Goal: Book appointment/travel/reservation

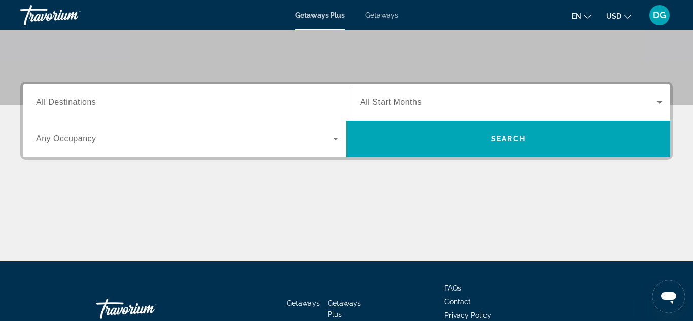
scroll to position [183, 0]
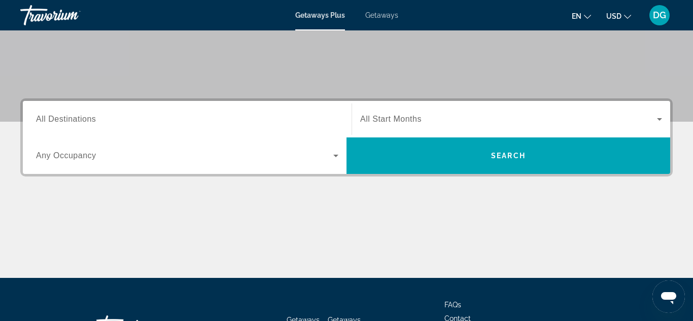
click at [71, 120] on span "All Destinations" at bounding box center [66, 119] width 60 height 9
click at [71, 120] on input "Destination All Destinations" at bounding box center [187, 120] width 302 height 12
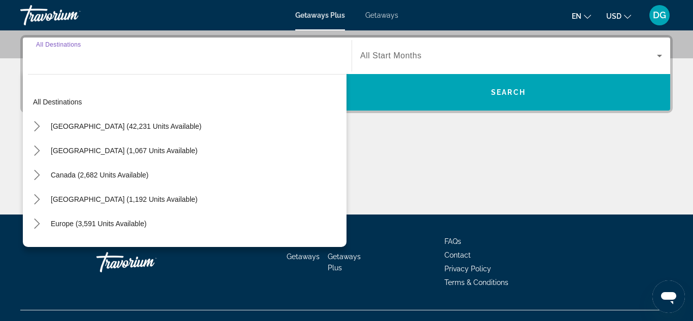
scroll to position [248, 0]
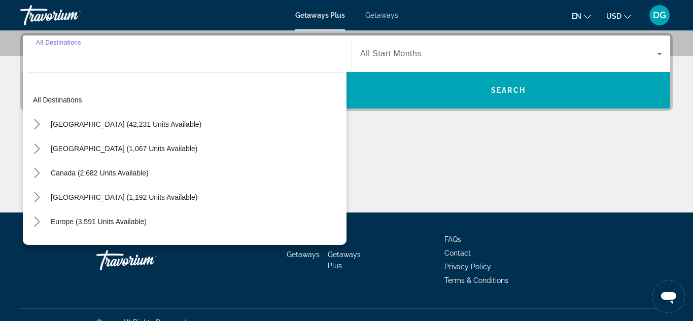
click at [71, 120] on span "[GEOGRAPHIC_DATA] (42,231 units available)" at bounding box center [126, 124] width 151 height 8
type input "**********"
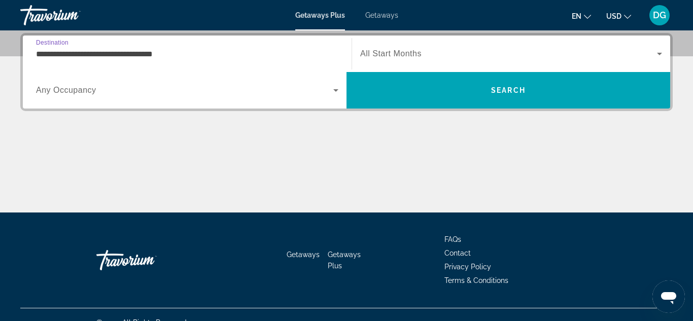
click at [334, 90] on icon "Search widget" at bounding box center [335, 90] width 5 height 3
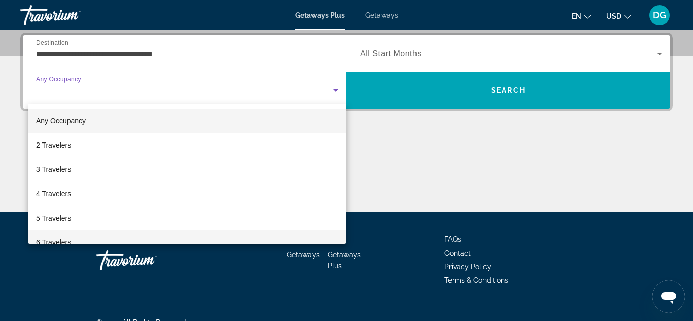
click at [63, 242] on span "6 Travelers" at bounding box center [53, 242] width 35 height 12
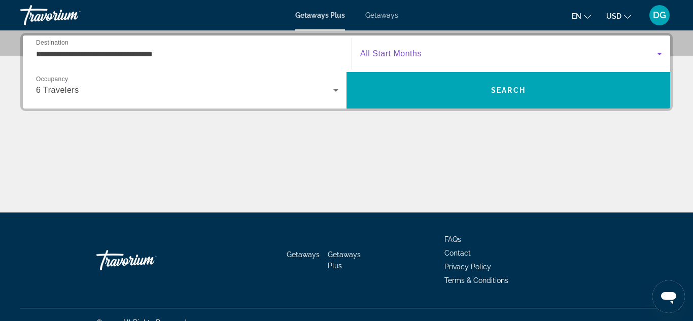
click at [660, 53] on icon "Search widget" at bounding box center [659, 54] width 5 height 3
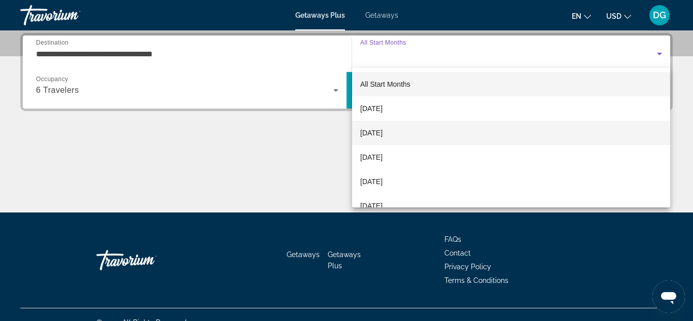
click at [382, 134] on span "[DATE]" at bounding box center [371, 133] width 22 height 12
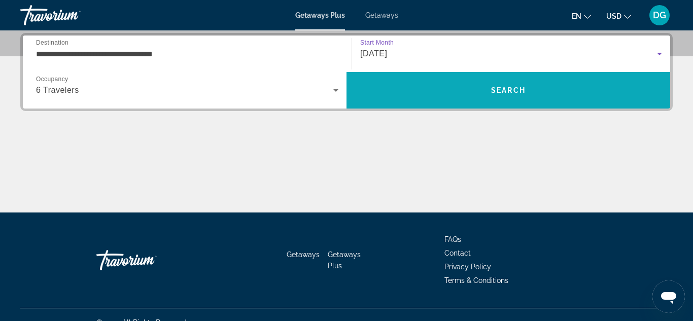
click at [417, 91] on span "Search" at bounding box center [507, 90] width 323 height 24
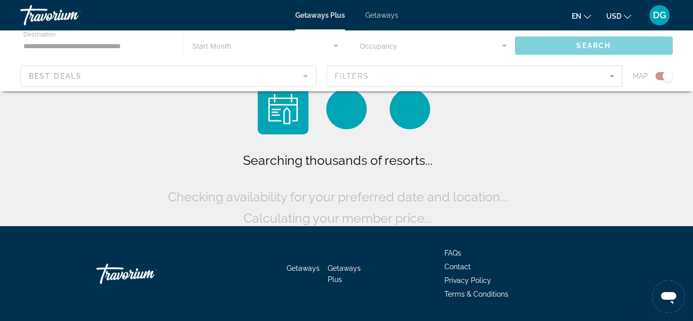
click at [417, 91] on div "Main content" at bounding box center [346, 60] width 693 height 61
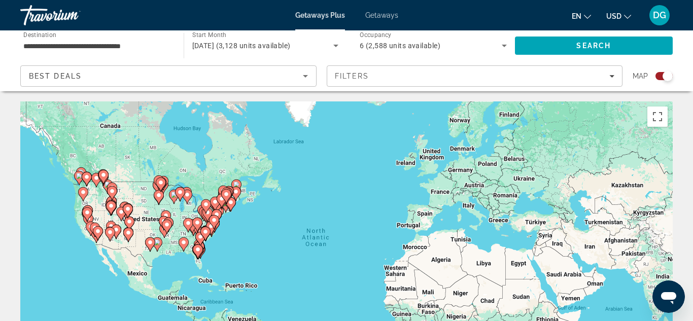
click at [54, 48] on input "**********" at bounding box center [96, 46] width 147 height 12
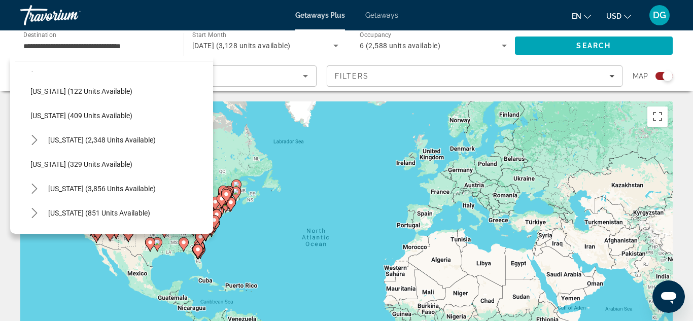
scroll to position [488, 0]
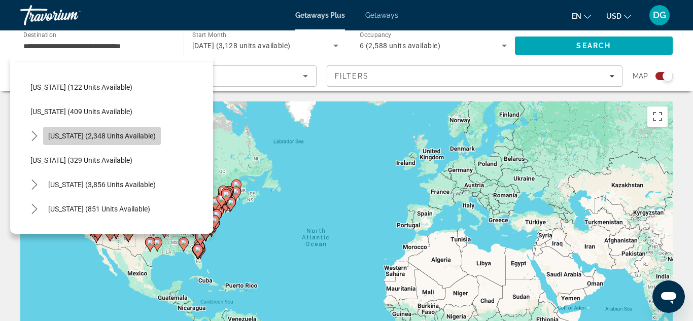
click at [108, 136] on span "[US_STATE] (2,348 units available)" at bounding box center [101, 136] width 107 height 8
type input "**********"
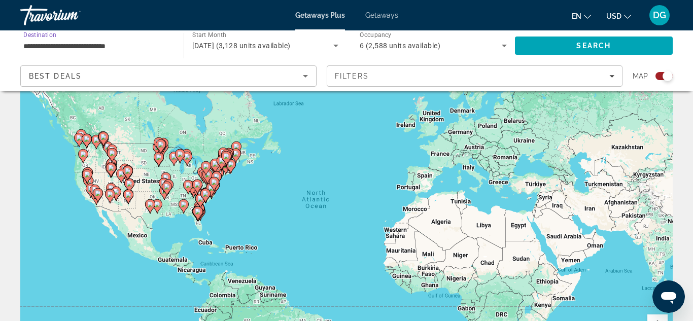
scroll to position [0, 0]
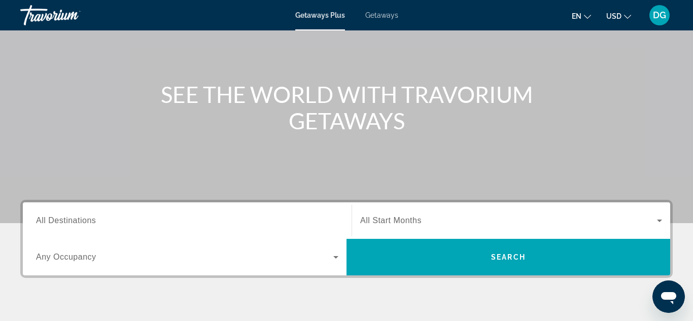
scroll to position [101, 0]
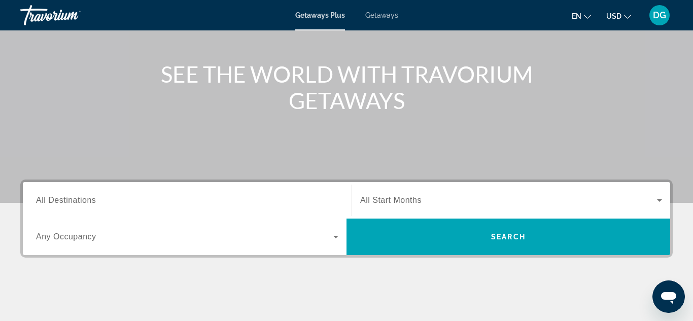
click at [61, 202] on span "All Destinations" at bounding box center [66, 200] width 60 height 9
click at [61, 202] on input "Destination All Destinations" at bounding box center [187, 201] width 302 height 12
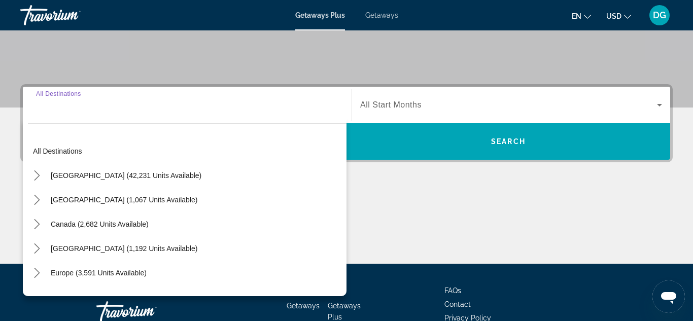
scroll to position [248, 0]
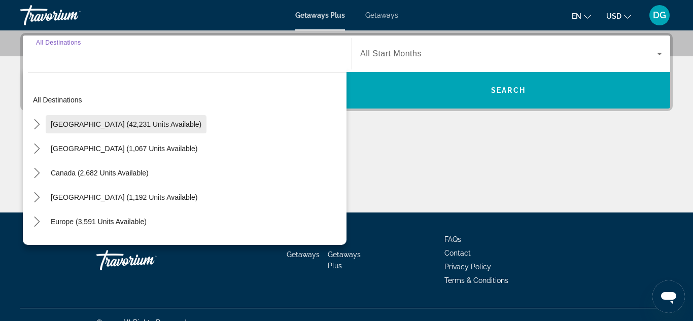
click at [57, 122] on span "[GEOGRAPHIC_DATA] (42,231 units available)" at bounding box center [126, 124] width 151 height 8
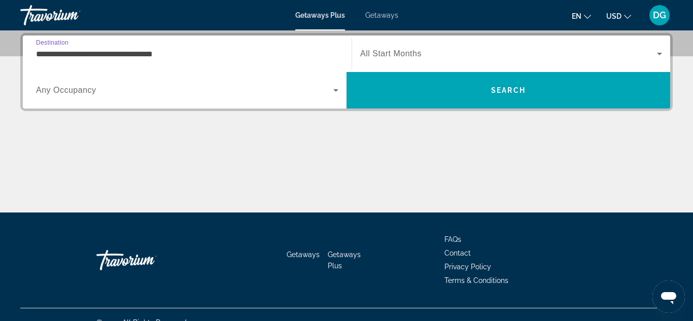
click at [75, 53] on input "**********" at bounding box center [187, 54] width 302 height 12
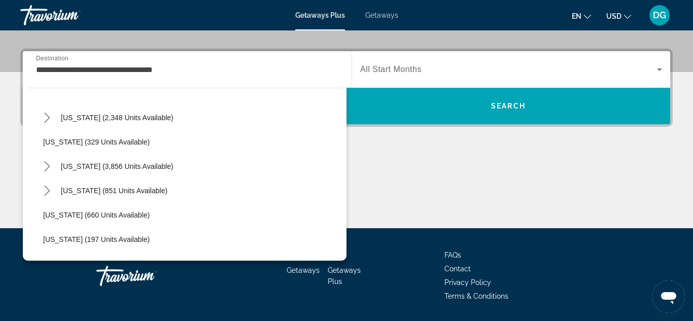
scroll to position [537, 0]
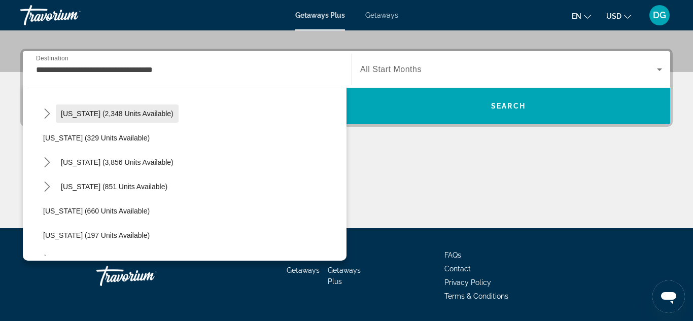
click at [88, 116] on span "[US_STATE] (2,348 units available)" at bounding box center [117, 114] width 113 height 8
type input "**********"
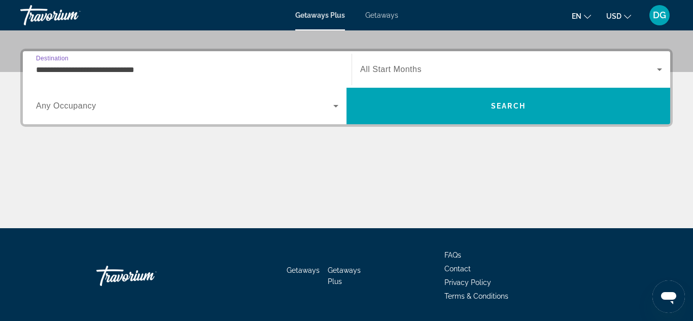
scroll to position [248, 0]
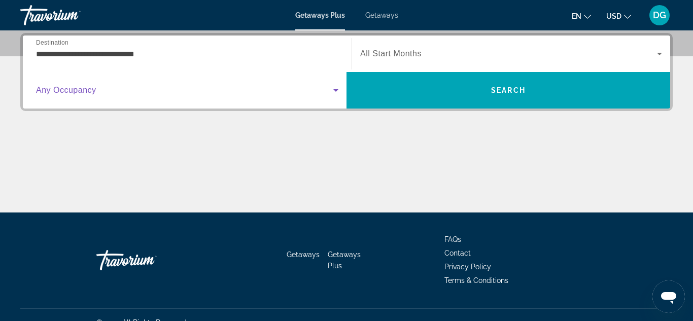
click at [335, 88] on icon "Search widget" at bounding box center [336, 90] width 12 height 12
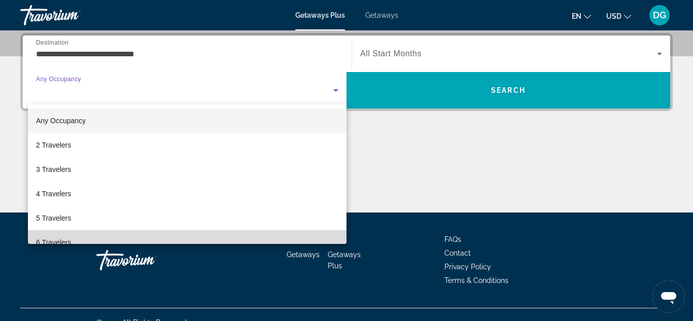
click at [71, 240] on mat-option "6 Travelers" at bounding box center [187, 242] width 318 height 24
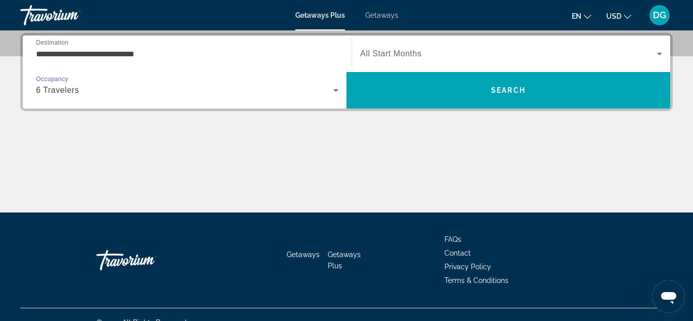
click at [658, 52] on icon "Search widget" at bounding box center [659, 54] width 12 height 12
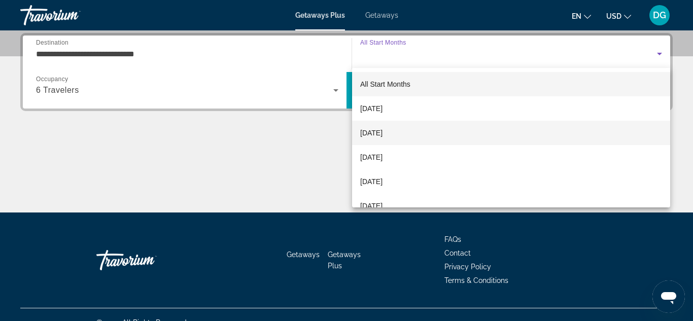
click at [382, 131] on span "[DATE]" at bounding box center [371, 133] width 22 height 12
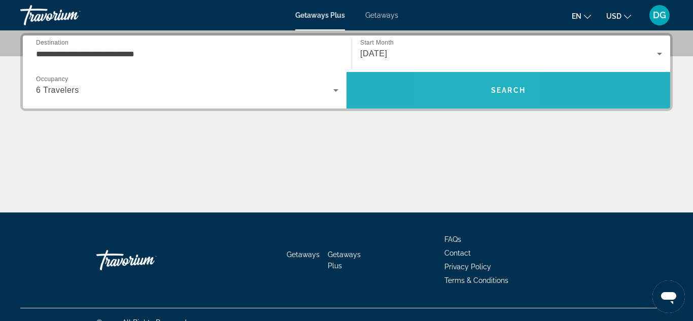
click at [478, 91] on span "Search" at bounding box center [507, 90] width 323 height 24
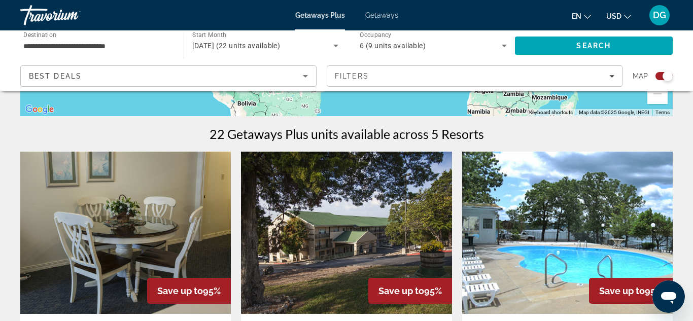
scroll to position [285, 0]
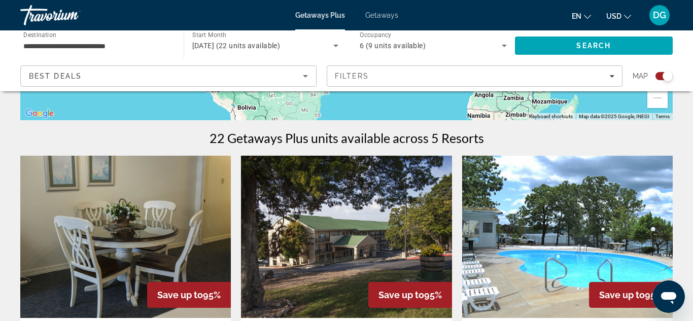
click at [59, 205] on img "Main content" at bounding box center [125, 237] width 210 height 162
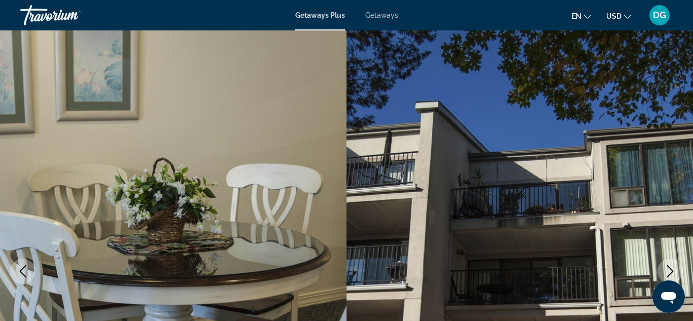
click at [672, 269] on icon "Next image" at bounding box center [670, 271] width 12 height 12
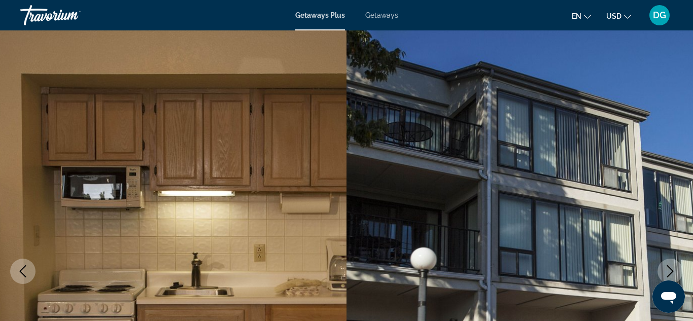
click at [672, 269] on icon "Next image" at bounding box center [670, 271] width 12 height 12
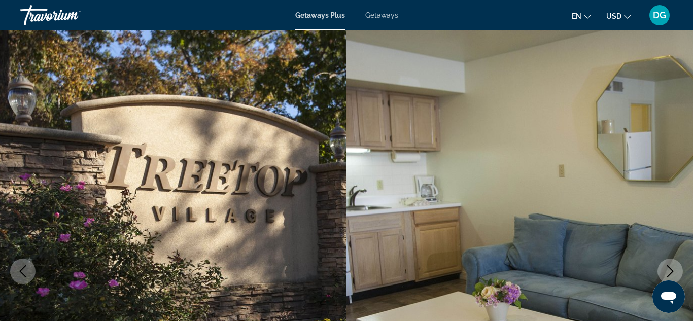
click at [672, 269] on icon "Next image" at bounding box center [670, 271] width 12 height 12
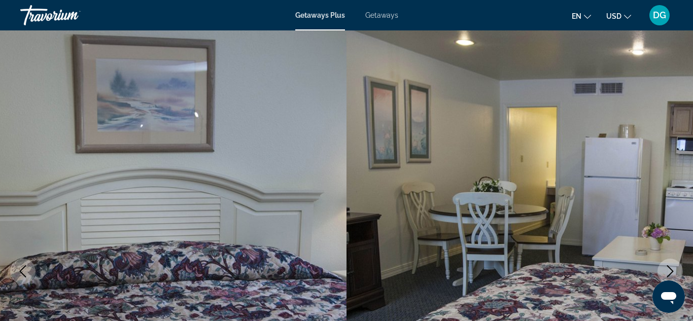
click at [672, 269] on icon "Next image" at bounding box center [670, 271] width 12 height 12
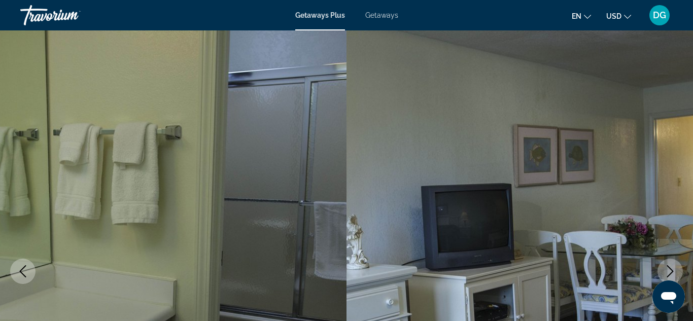
click at [672, 269] on icon "Next image" at bounding box center [670, 271] width 12 height 12
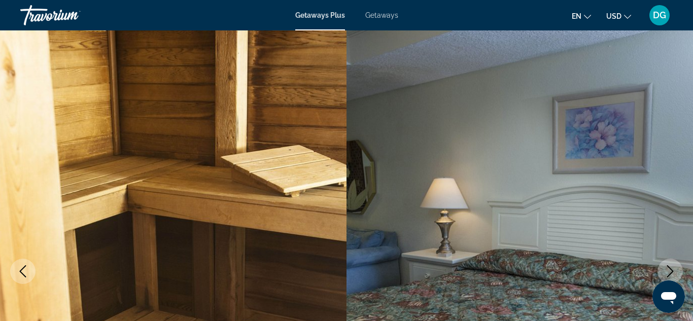
click at [672, 269] on icon "Next image" at bounding box center [670, 271] width 12 height 12
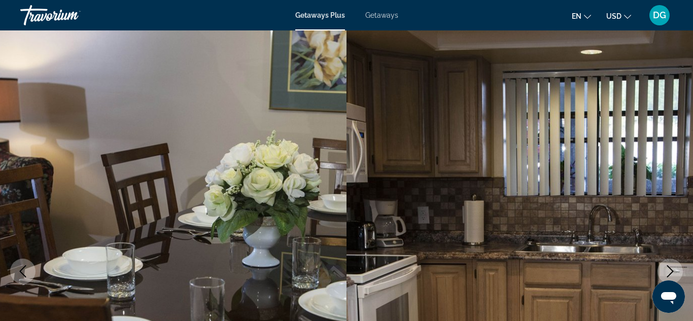
click at [672, 269] on icon "Next image" at bounding box center [670, 271] width 12 height 12
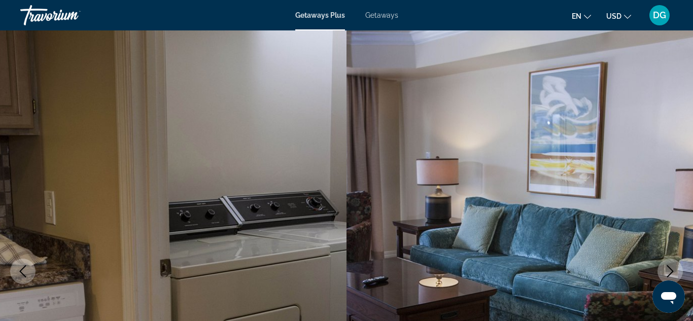
click at [672, 269] on icon "Next image" at bounding box center [670, 271] width 12 height 12
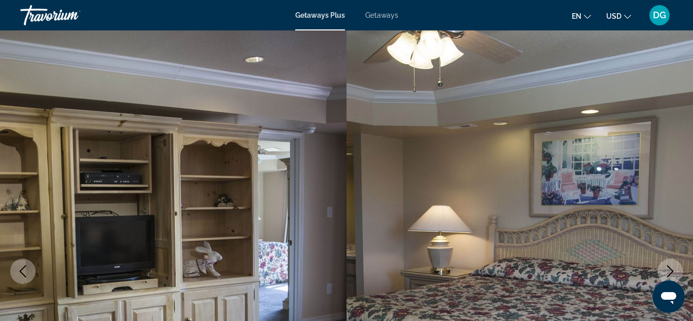
click at [672, 269] on icon "Next image" at bounding box center [670, 271] width 12 height 12
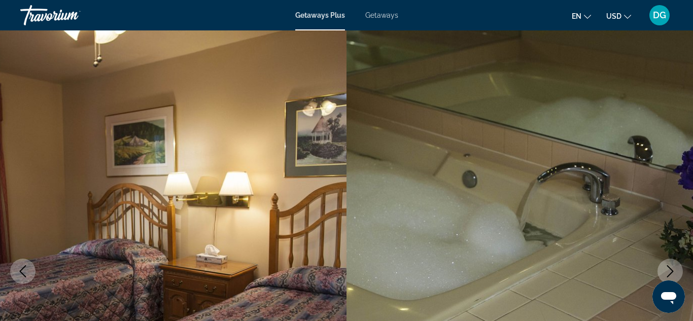
click at [672, 269] on icon "Next image" at bounding box center [670, 271] width 12 height 12
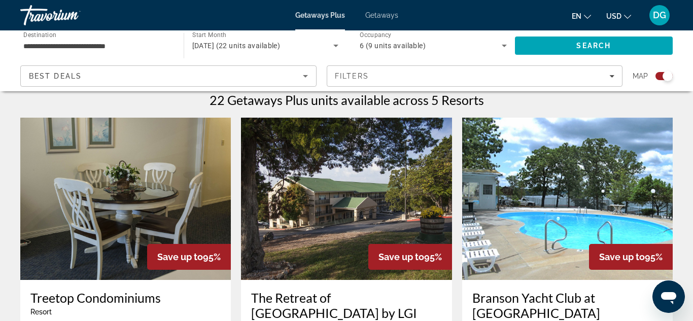
scroll to position [324, 0]
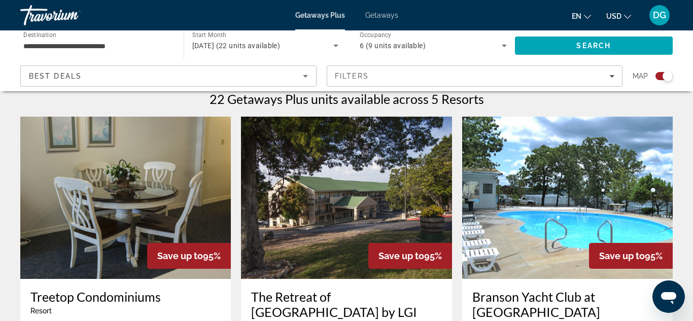
click at [270, 278] on img "Main content" at bounding box center [346, 198] width 210 height 162
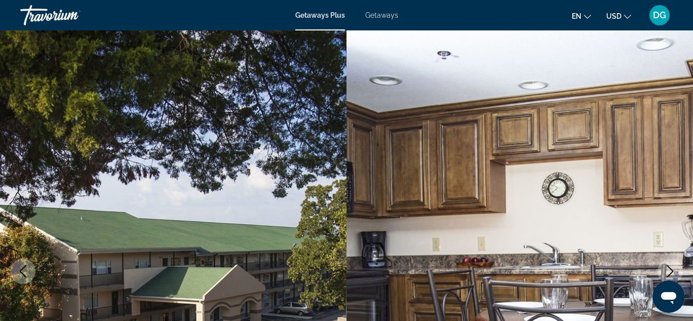
click at [670, 269] on icon "Next image" at bounding box center [670, 271] width 7 height 12
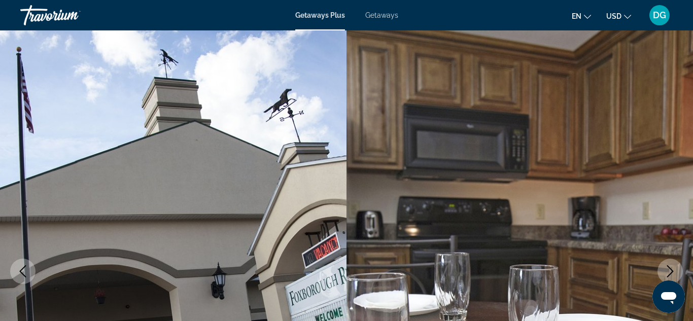
scroll to position [20, 0]
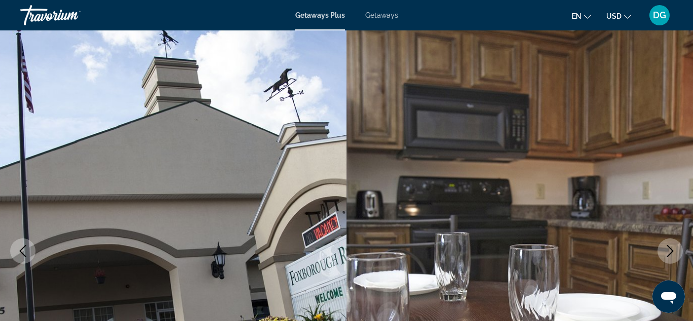
click at [673, 246] on icon "Next image" at bounding box center [670, 251] width 12 height 12
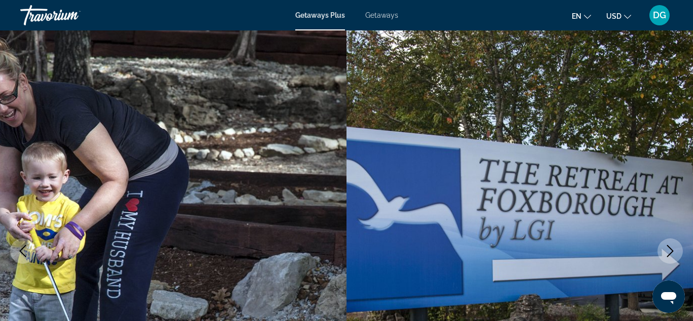
click at [673, 246] on icon "Next image" at bounding box center [670, 251] width 12 height 12
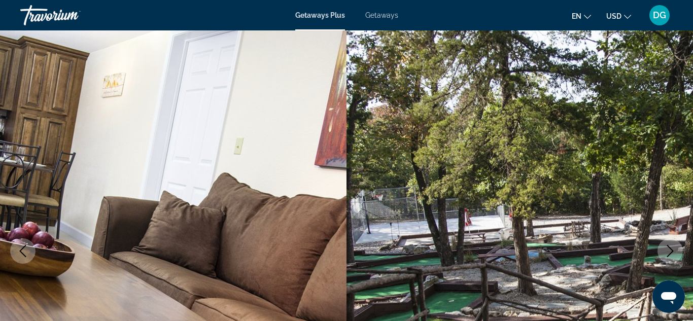
click at [673, 246] on icon "Next image" at bounding box center [670, 251] width 12 height 12
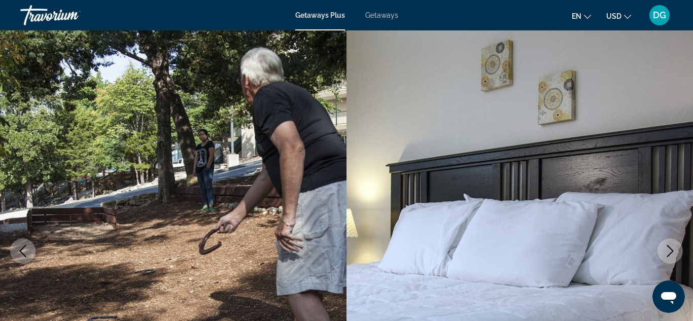
click at [673, 246] on icon "Next image" at bounding box center [670, 251] width 12 height 12
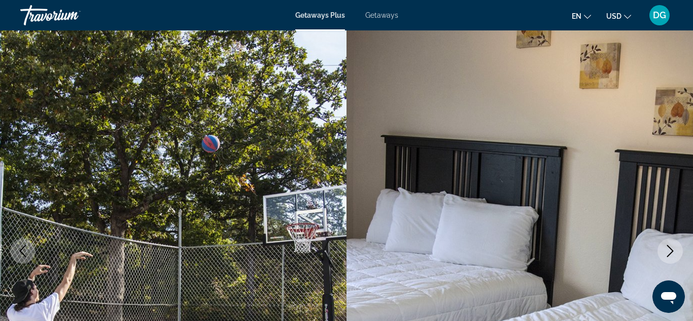
click at [673, 246] on icon "Next image" at bounding box center [670, 251] width 12 height 12
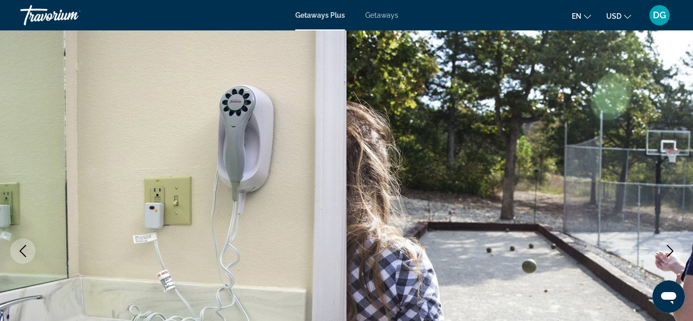
click at [673, 246] on icon "Next image" at bounding box center [670, 251] width 12 height 12
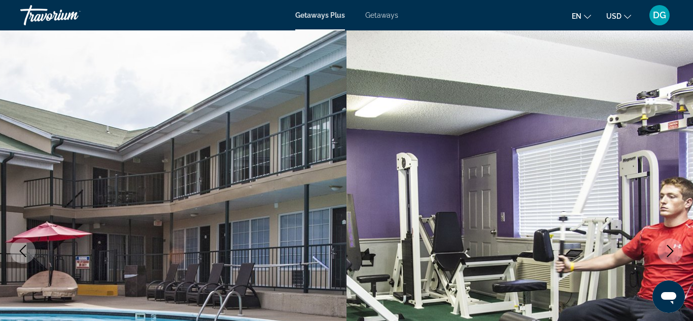
click at [673, 246] on icon "Next image" at bounding box center [670, 251] width 12 height 12
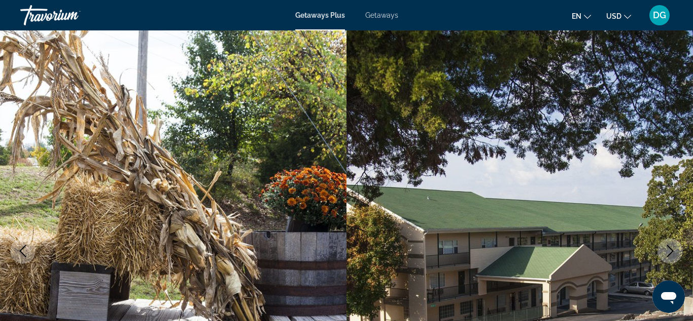
click at [673, 246] on icon "Next image" at bounding box center [670, 251] width 12 height 12
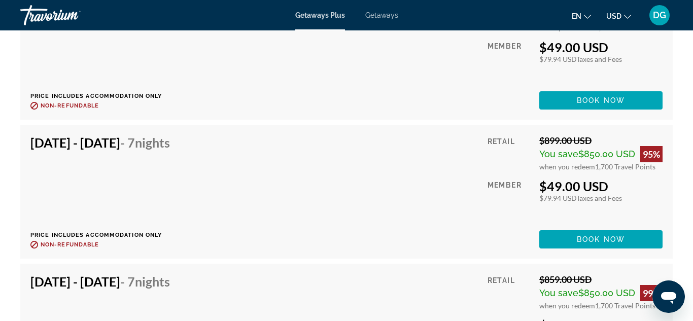
scroll to position [2778, 0]
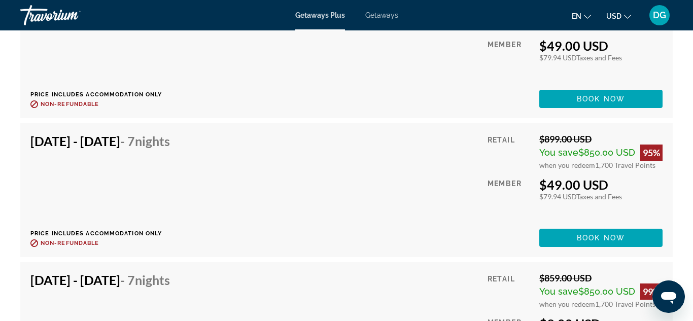
click at [170, 145] on span "- 7 Nights" at bounding box center [145, 140] width 50 height 15
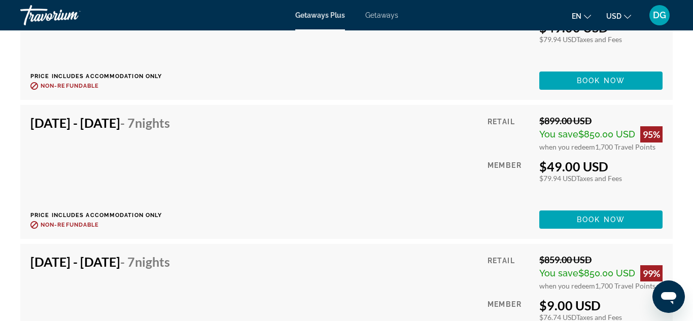
scroll to position [2799, 0]
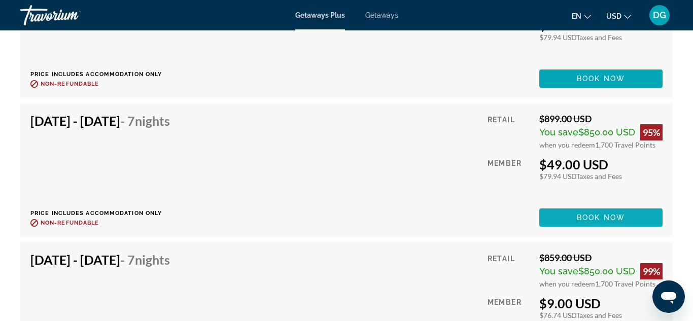
click at [599, 215] on span "Book now" at bounding box center [600, 217] width 48 height 8
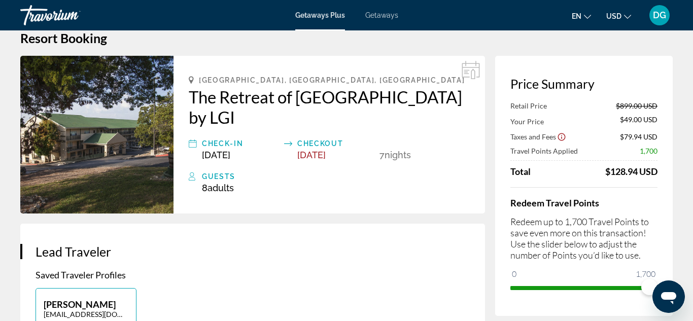
scroll to position [41, 0]
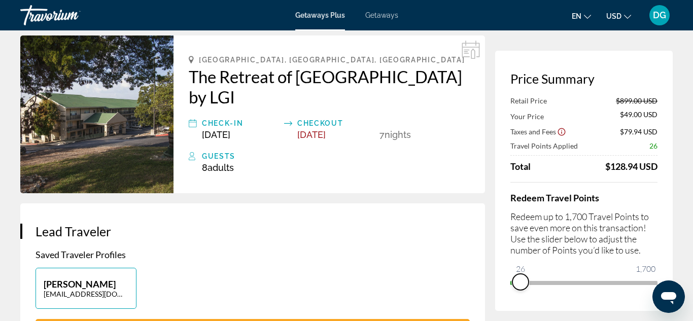
drag, startPoint x: 642, startPoint y: 280, endPoint x: 520, endPoint y: 295, distance: 123.1
click at [520, 295] on div "Price Summary Retail Price $899.00 USD Your Price $49.00 USD Taxes and Fees $79…" at bounding box center [583, 181] width 177 height 260
drag, startPoint x: 520, startPoint y: 294, endPoint x: 557, endPoint y: 286, distance: 37.4
click at [557, 286] on div "Price Summary Retail Price $899.00 USD Your Price $886.00 USD Taxes and Fees $1…" at bounding box center [583, 181] width 177 height 260
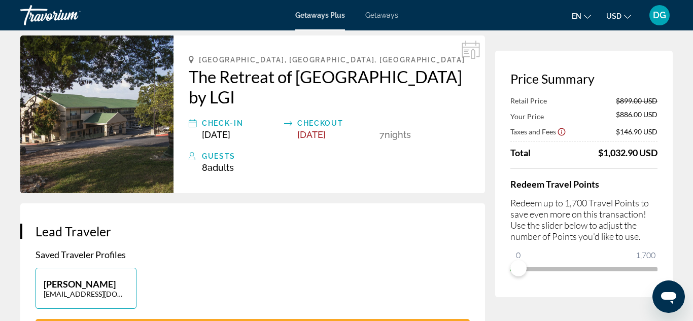
drag, startPoint x: 510, startPoint y: 282, endPoint x: 534, endPoint y: 267, distance: 28.3
click at [534, 267] on ngx-slider "0 1,700 0" at bounding box center [583, 268] width 147 height 2
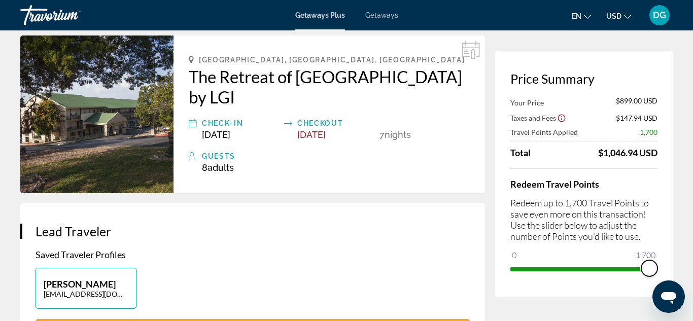
drag, startPoint x: 518, startPoint y: 256, endPoint x: 659, endPoint y: 212, distance: 147.4
click at [659, 212] on div "Price Summary Your Price $899.00 USD Taxes and Fees $147.94 USD Travel Points A…" at bounding box center [583, 174] width 177 height 246
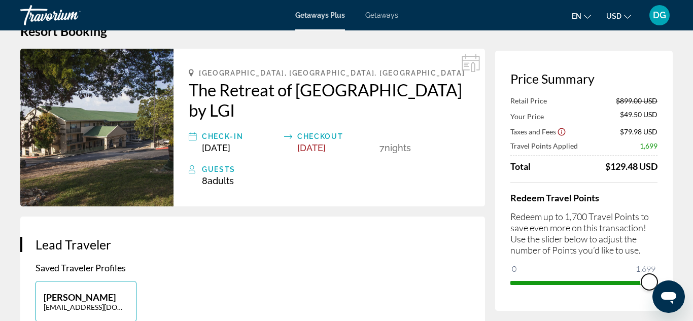
scroll to position [0, 0]
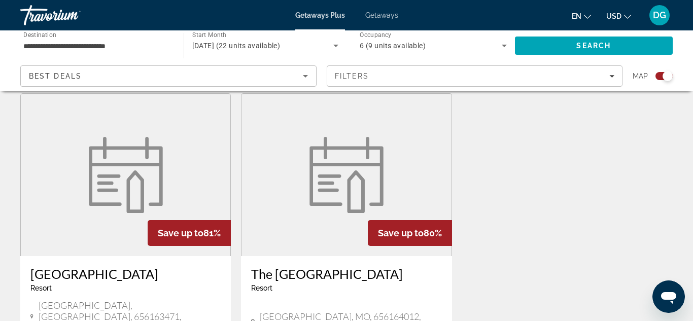
scroll to position [750, 0]
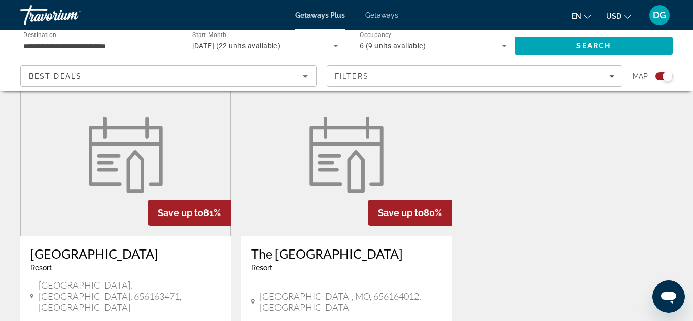
click at [329, 246] on h3 "The [GEOGRAPHIC_DATA]" at bounding box center [346, 253] width 190 height 15
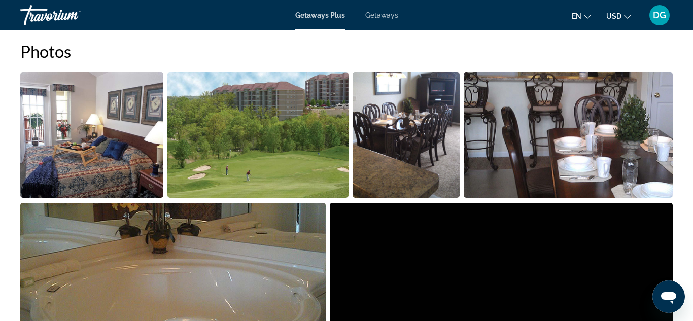
scroll to position [669, 0]
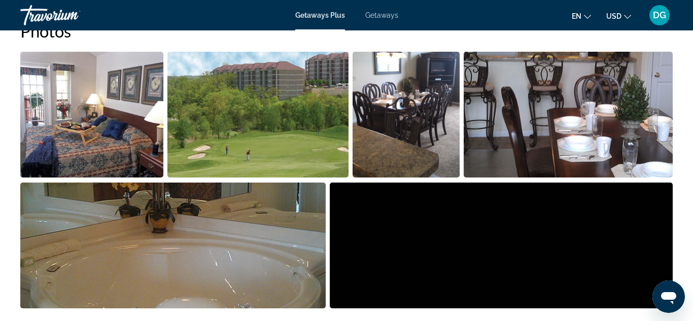
click at [25, 59] on img "Open full-screen image slider" at bounding box center [91, 115] width 143 height 126
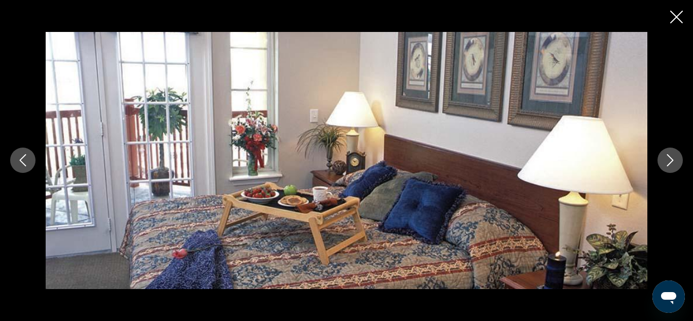
click at [671, 158] on icon "Next image" at bounding box center [670, 160] width 12 height 12
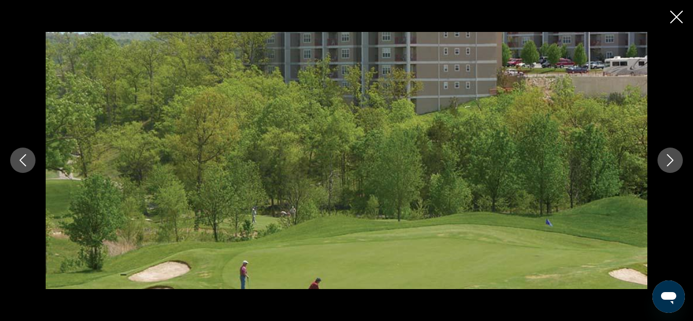
click at [671, 157] on icon "Next image" at bounding box center [670, 160] width 12 height 12
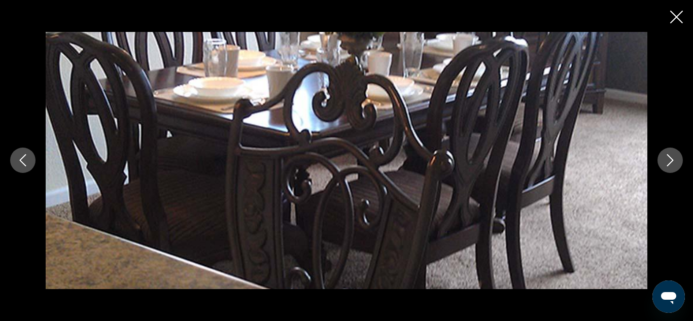
click at [671, 157] on icon "Next image" at bounding box center [670, 160] width 12 height 12
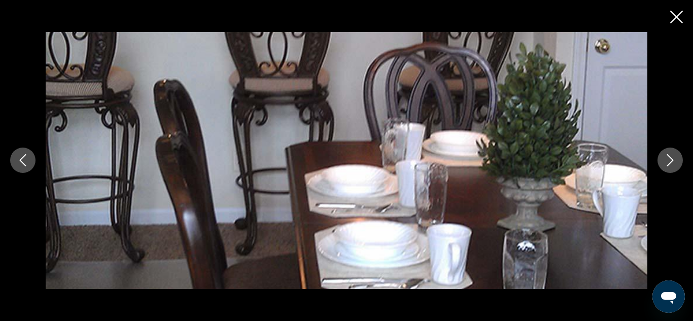
click at [671, 157] on icon "Next image" at bounding box center [670, 160] width 12 height 12
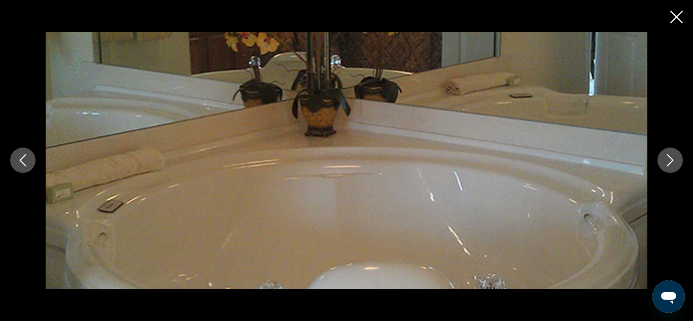
click at [678, 14] on icon "Close slideshow" at bounding box center [676, 17] width 13 height 13
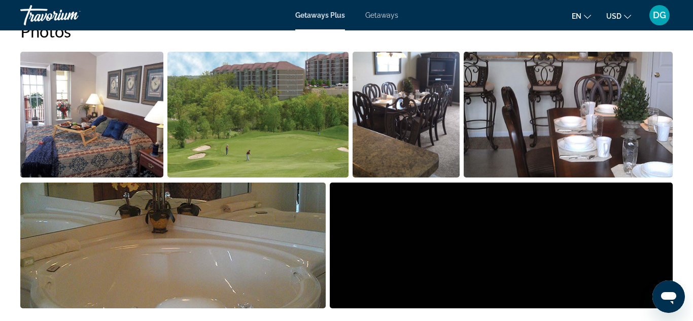
click at [333, 188] on img "Open full-screen image slider" at bounding box center [501, 246] width 343 height 126
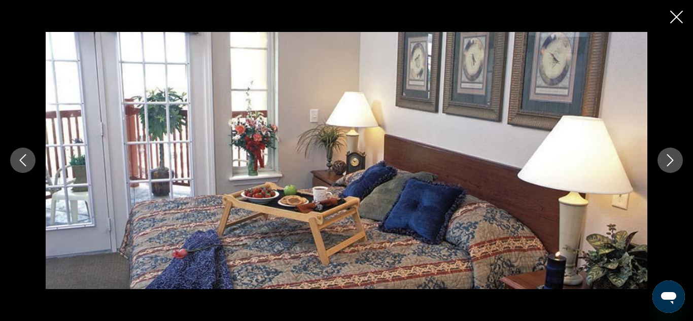
click at [673, 156] on icon "Next image" at bounding box center [670, 160] width 12 height 12
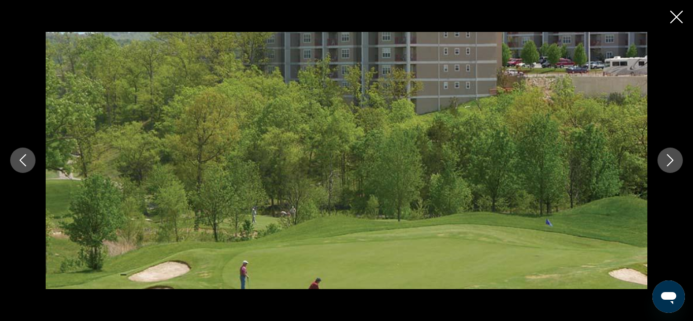
click at [675, 22] on icon "Close slideshow" at bounding box center [676, 17] width 13 height 13
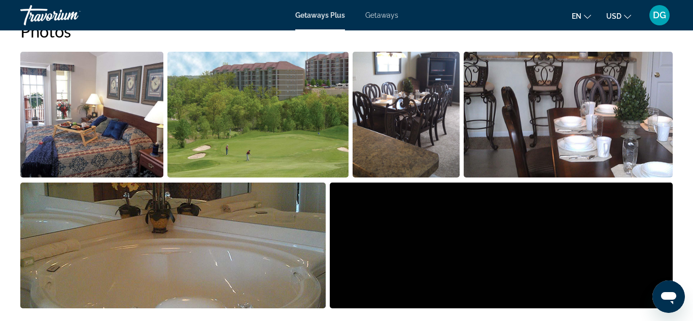
click at [355, 56] on img "Open full-screen image slider" at bounding box center [405, 115] width 107 height 126
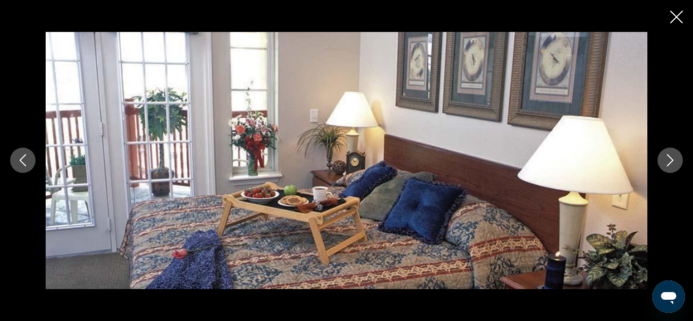
click at [672, 154] on icon "Next image" at bounding box center [670, 160] width 12 height 12
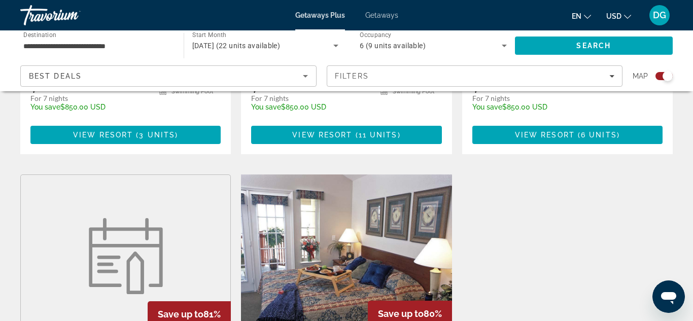
scroll to position [669, 0]
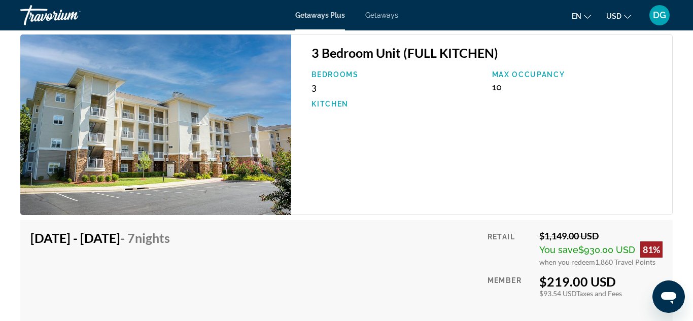
scroll to position [1810, 0]
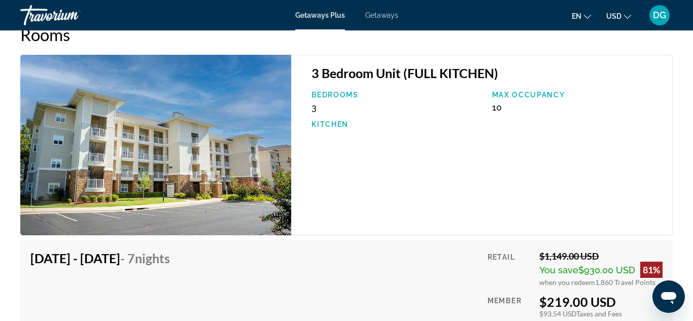
click at [138, 159] on img "Main content" at bounding box center [155, 145] width 271 height 180
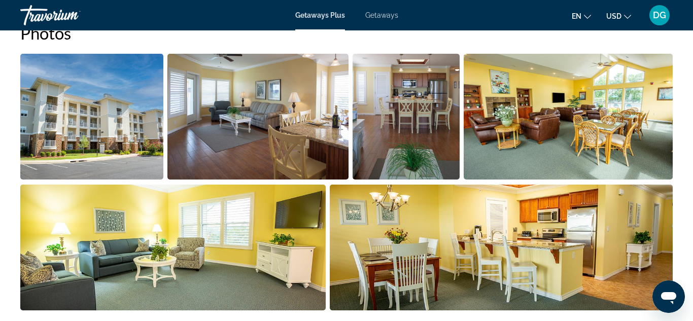
scroll to position [675, 0]
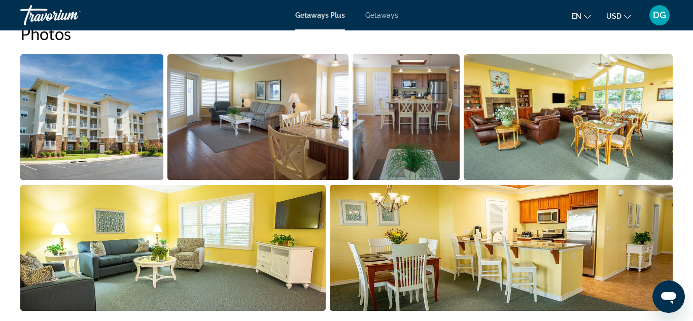
click at [477, 258] on img "Open full-screen image slider" at bounding box center [501, 248] width 343 height 126
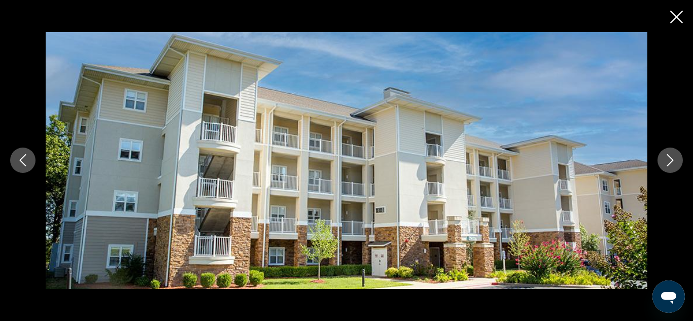
click at [667, 159] on icon "Next image" at bounding box center [670, 160] width 12 height 12
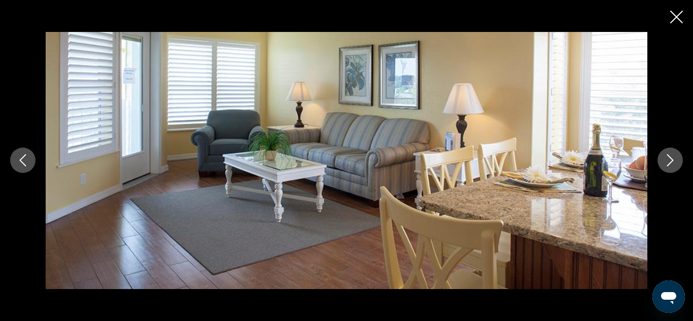
click at [667, 159] on icon "Next image" at bounding box center [670, 160] width 12 height 12
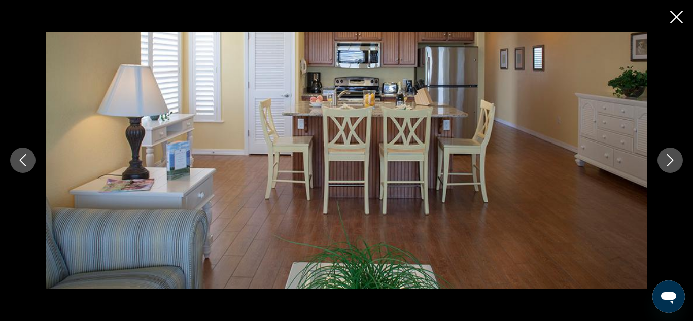
click at [664, 152] on button "Next image" at bounding box center [669, 160] width 25 height 25
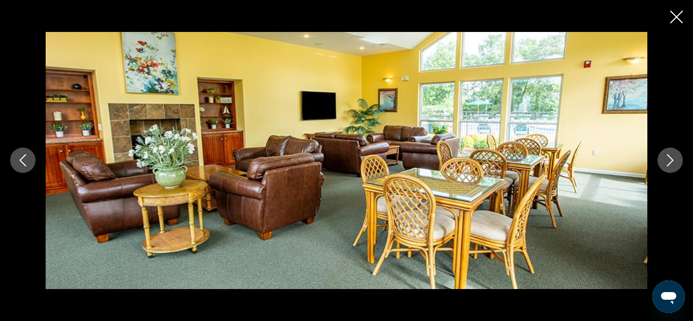
click at [670, 160] on icon "Next image" at bounding box center [670, 160] width 12 height 12
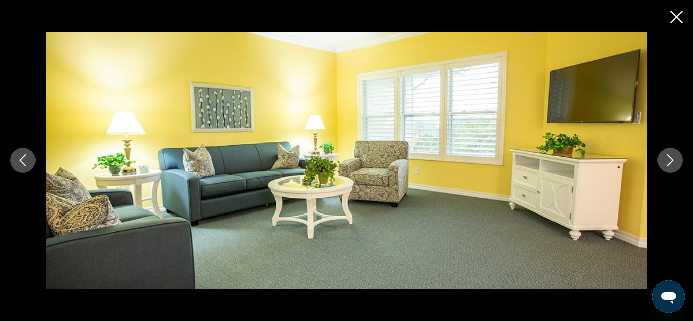
click at [670, 160] on icon "Next image" at bounding box center [670, 160] width 12 height 12
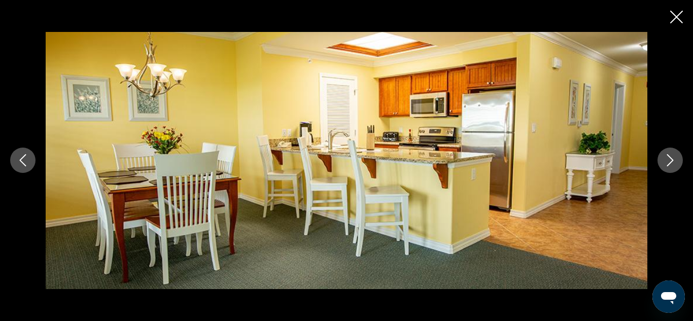
click at [672, 166] on icon "Next image" at bounding box center [670, 160] width 12 height 12
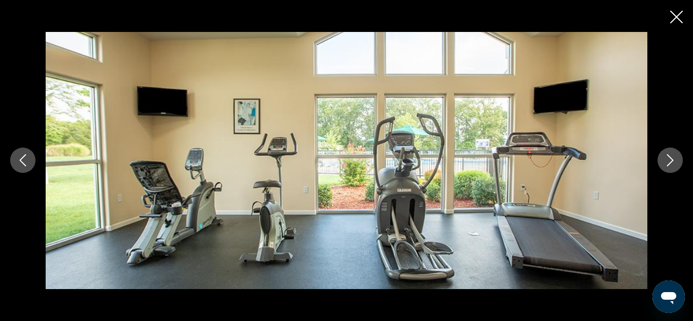
click at [678, 14] on icon "Close slideshow" at bounding box center [676, 17] width 13 height 13
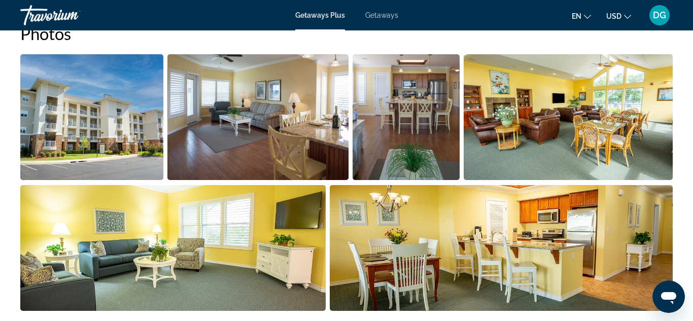
click at [466, 56] on img "Open full-screen image slider" at bounding box center [567, 117] width 209 height 126
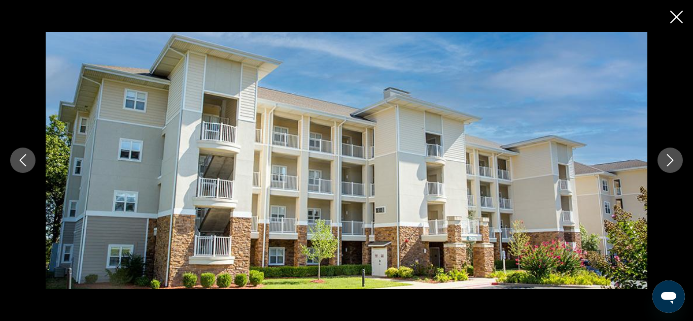
click at [676, 11] on icon "Close slideshow" at bounding box center [676, 17] width 13 height 13
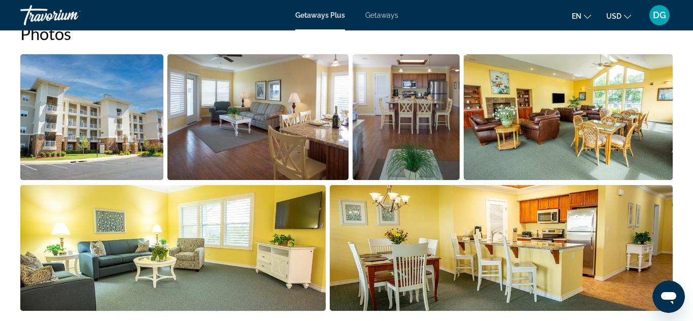
click at [174, 59] on img "Open full-screen image slider" at bounding box center [257, 117] width 181 height 126
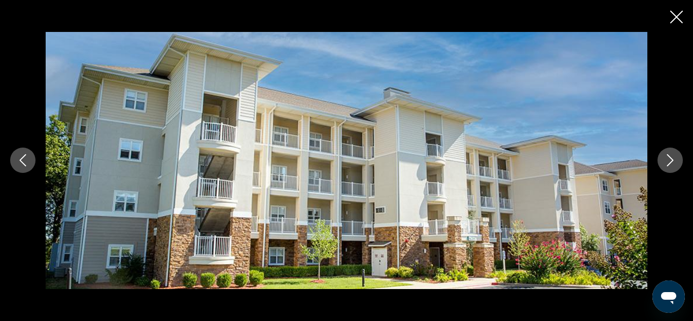
click at [677, 20] on icon "Close slideshow" at bounding box center [676, 17] width 13 height 13
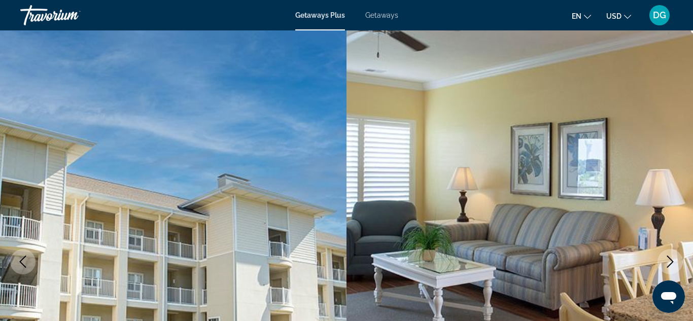
scroll to position [0, 0]
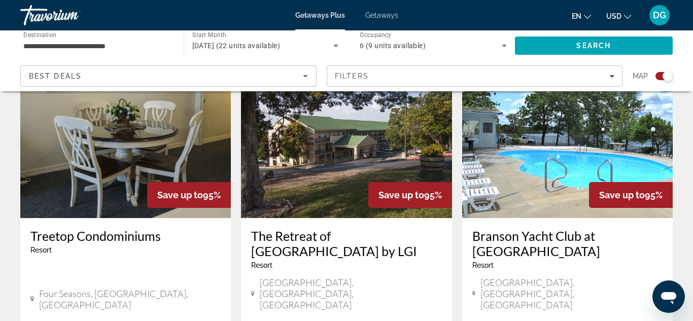
scroll to position [406, 0]
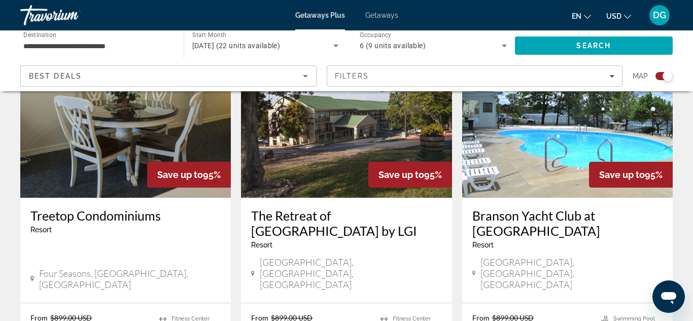
click at [545, 179] on img "Main content" at bounding box center [567, 116] width 210 height 162
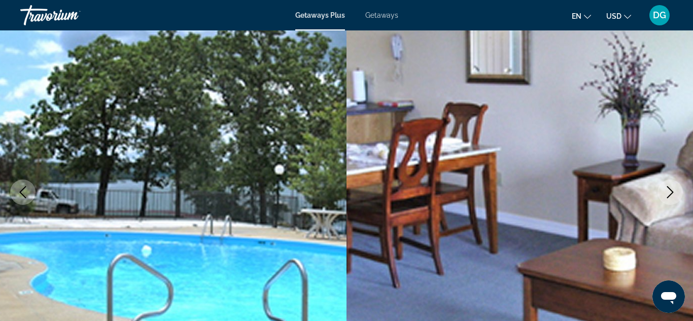
scroll to position [81, 0]
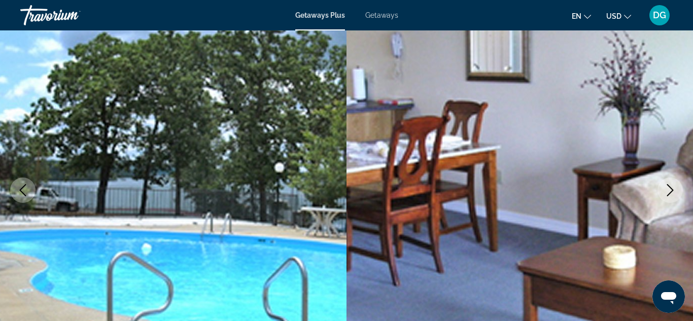
click at [668, 189] on icon "Next image" at bounding box center [670, 190] width 12 height 12
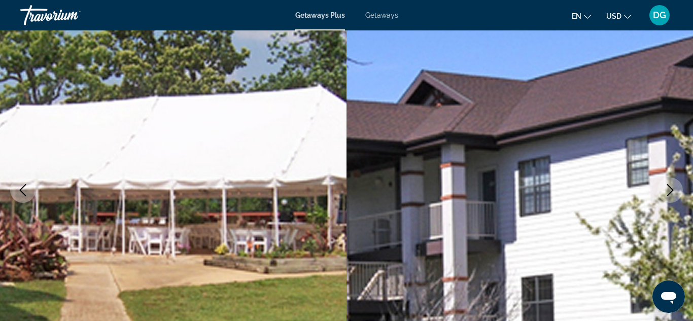
click at [666, 187] on icon "Next image" at bounding box center [670, 190] width 12 height 12
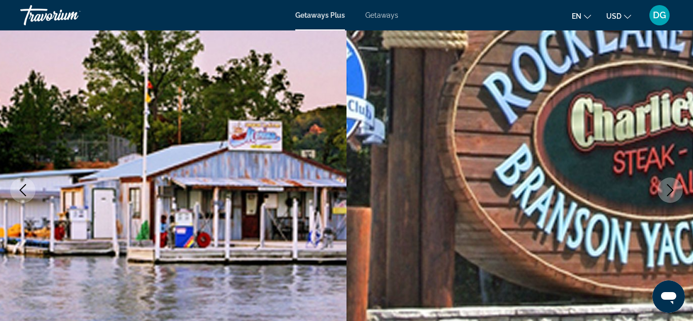
click at [666, 187] on icon "Next image" at bounding box center [670, 190] width 12 height 12
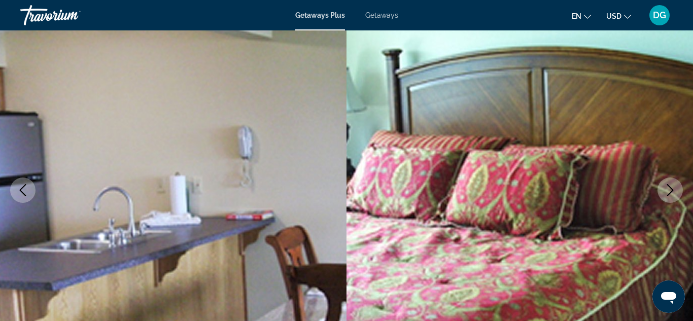
click at [666, 187] on icon "Next image" at bounding box center [670, 190] width 12 height 12
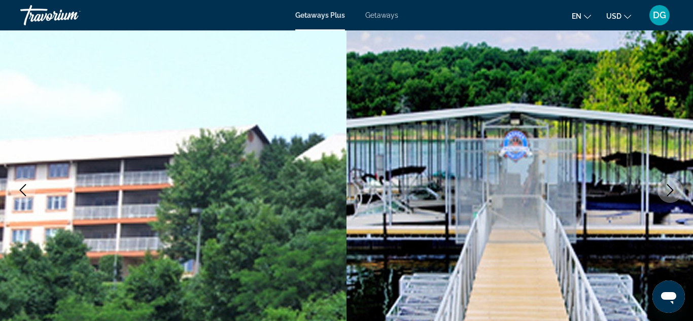
click at [666, 187] on icon "Next image" at bounding box center [670, 190] width 12 height 12
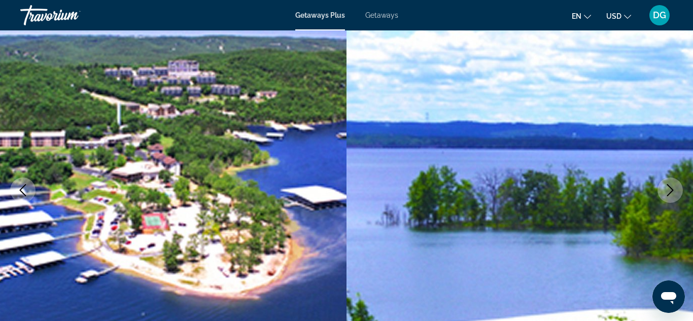
click at [666, 187] on icon "Next image" at bounding box center [670, 190] width 12 height 12
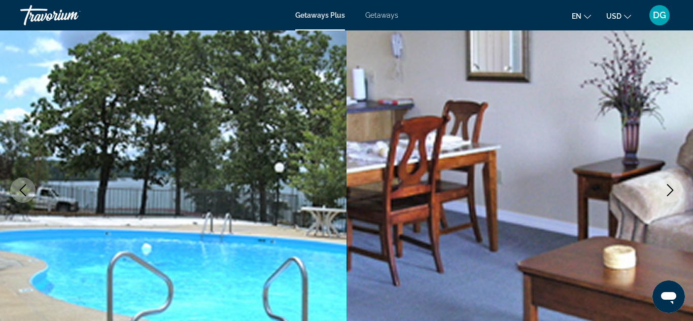
click at [666, 187] on icon "Next image" at bounding box center [670, 190] width 12 height 12
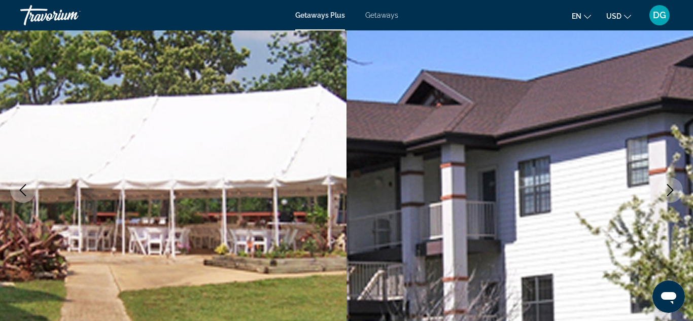
click at [666, 187] on icon "Next image" at bounding box center [670, 190] width 12 height 12
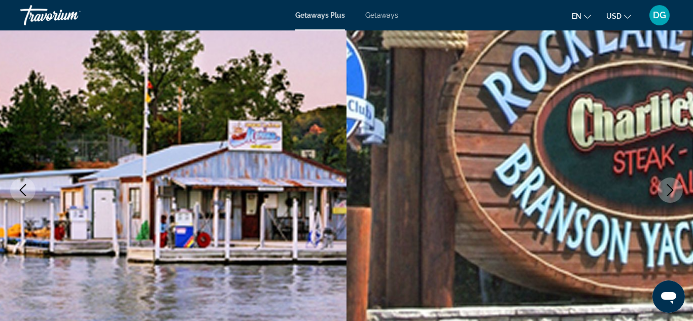
click at [666, 187] on icon "Next image" at bounding box center [670, 190] width 12 height 12
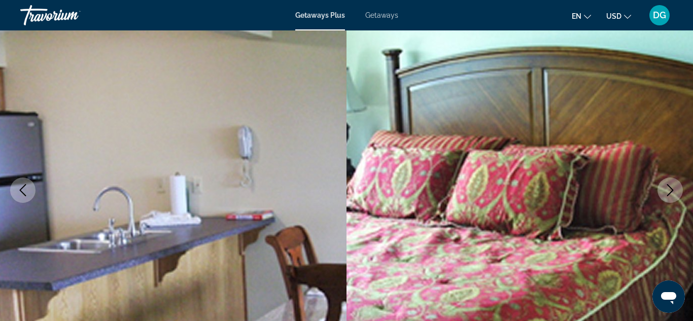
click at [666, 187] on icon "Next image" at bounding box center [670, 190] width 12 height 12
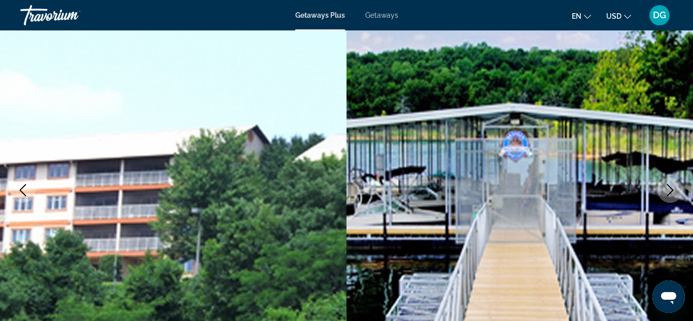
click at [666, 187] on icon "Next image" at bounding box center [670, 190] width 12 height 12
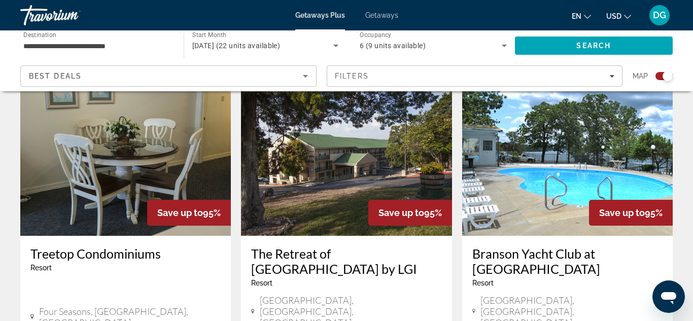
scroll to position [385, 0]
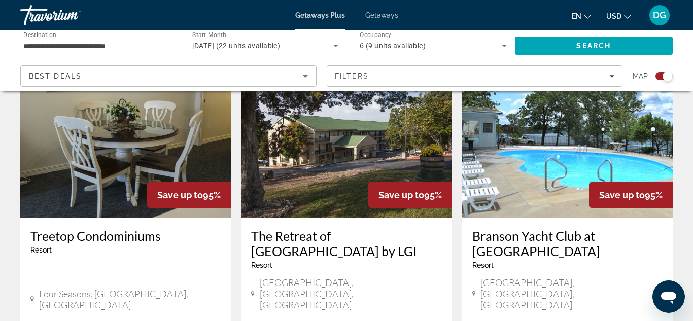
click at [102, 160] on img "Main content" at bounding box center [125, 137] width 210 height 162
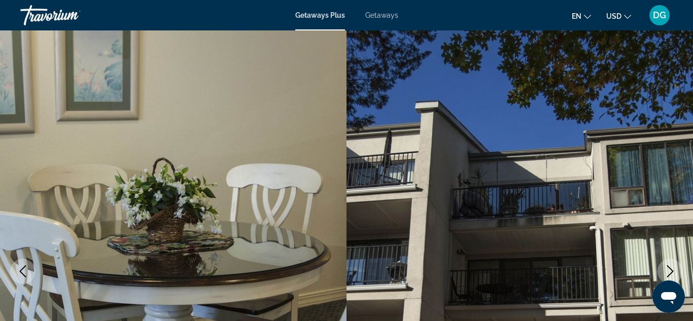
click at [668, 266] on icon "Next image" at bounding box center [670, 271] width 7 height 12
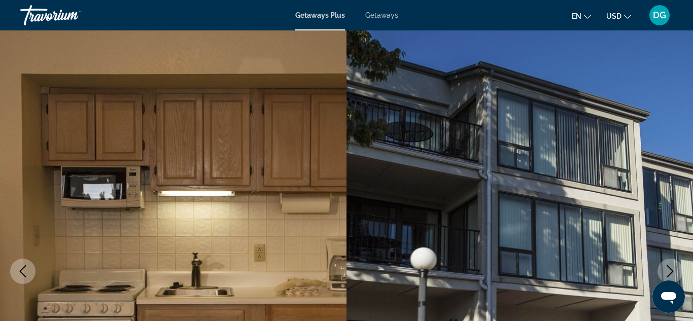
click at [668, 264] on button "Next image" at bounding box center [669, 271] width 25 height 25
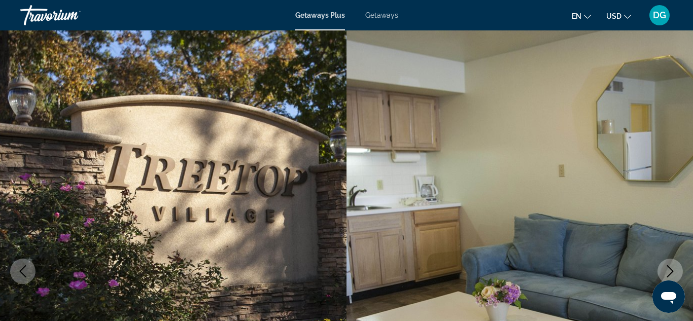
click at [668, 264] on button "Next image" at bounding box center [669, 271] width 25 height 25
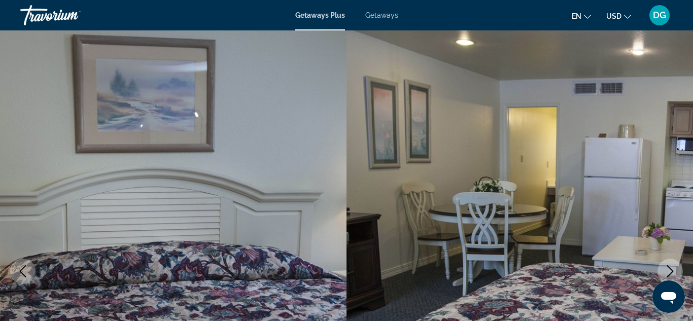
scroll to position [20, 0]
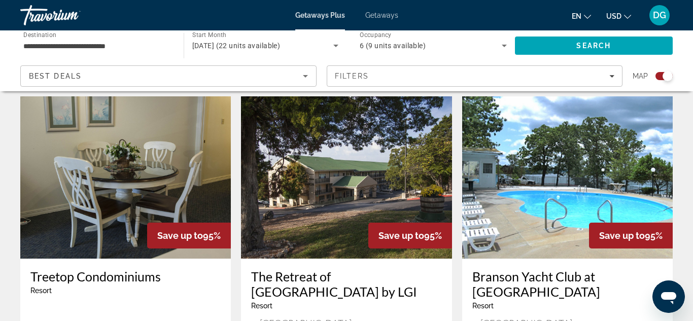
scroll to position [365, 0]
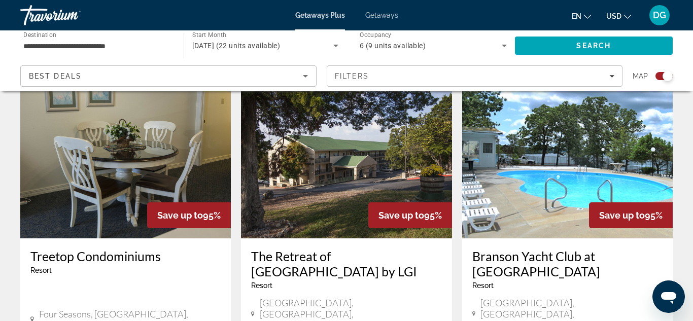
click at [618, 158] on img "Main content" at bounding box center [567, 157] width 210 height 162
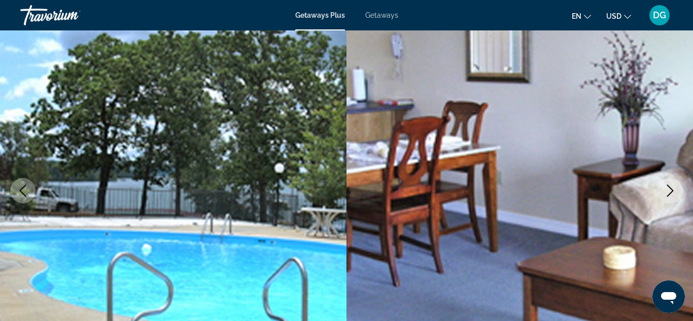
scroll to position [81, 0]
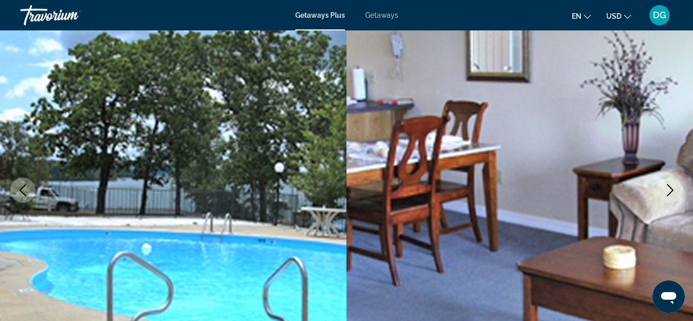
click at [667, 185] on icon "Next image" at bounding box center [670, 190] width 7 height 12
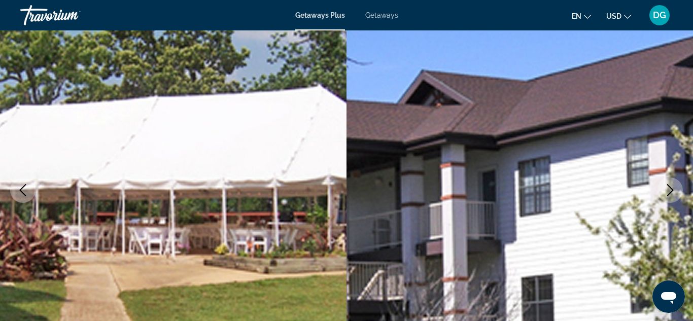
click at [667, 185] on icon "Next image" at bounding box center [670, 190] width 7 height 12
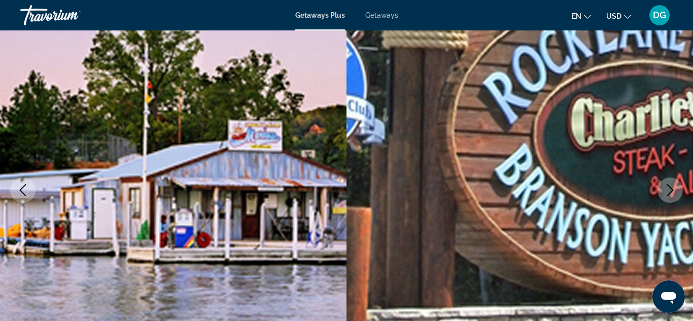
click at [667, 185] on icon "Next image" at bounding box center [670, 190] width 7 height 12
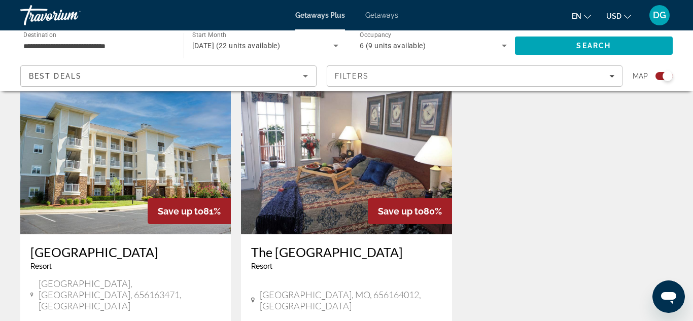
scroll to position [731, 0]
